Goal: Navigation & Orientation: Find specific page/section

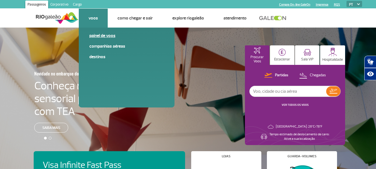
click at [93, 34] on link "Painel de voos" at bounding box center [126, 36] width 75 height 6
